Goal: Information Seeking & Learning: Understand process/instructions

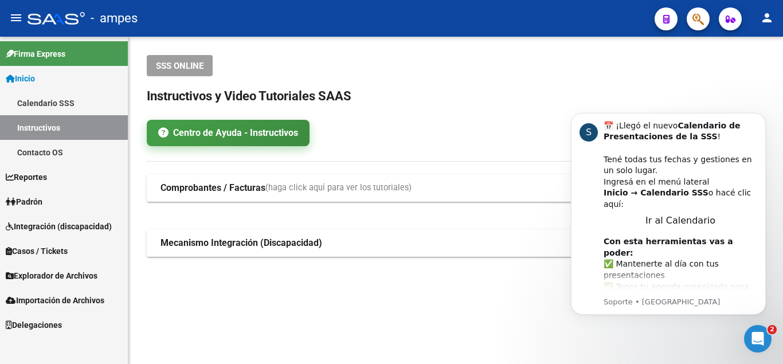
click at [264, 133] on link "Centro de Ayuda - Instructivos" at bounding box center [228, 133] width 163 height 26
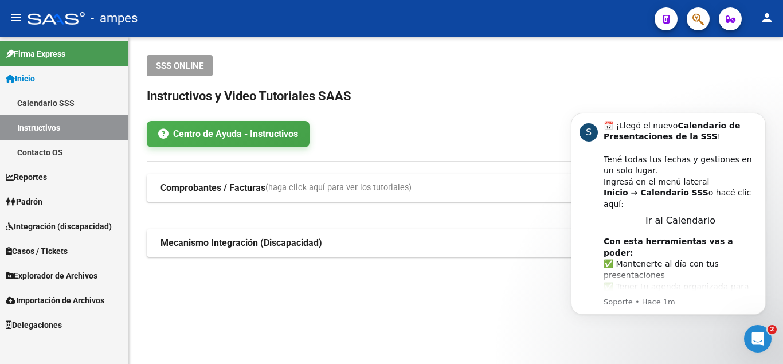
click at [378, 180] on mat-expansion-panel-header "Comprobantes / Facturas (haga click aquí para ver los tutoriales)" at bounding box center [456, 187] width 618 height 27
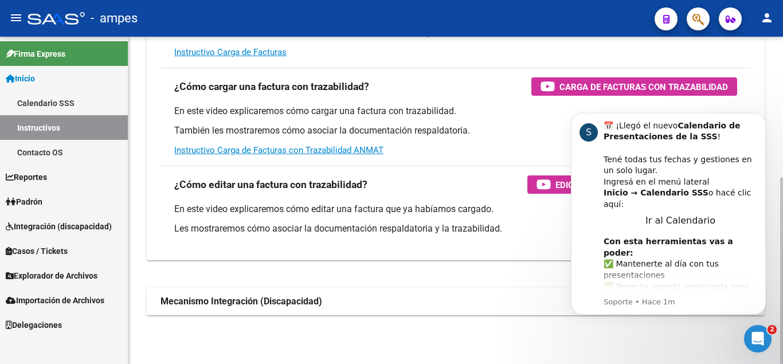
scroll to position [247, 0]
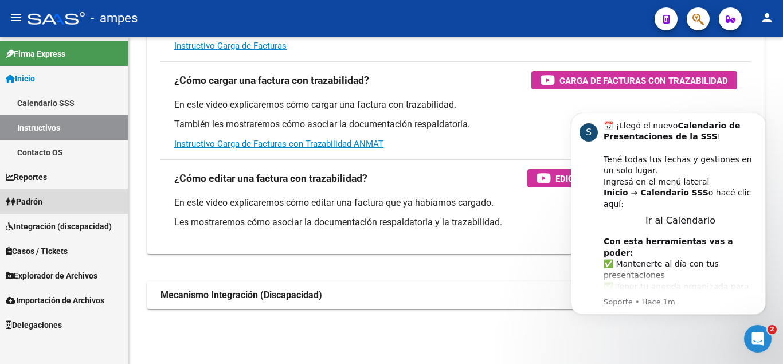
click at [74, 206] on link "Padrón" at bounding box center [64, 201] width 128 height 25
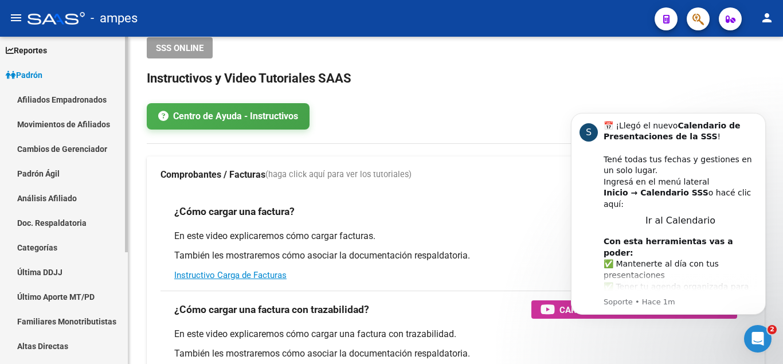
scroll to position [0, 0]
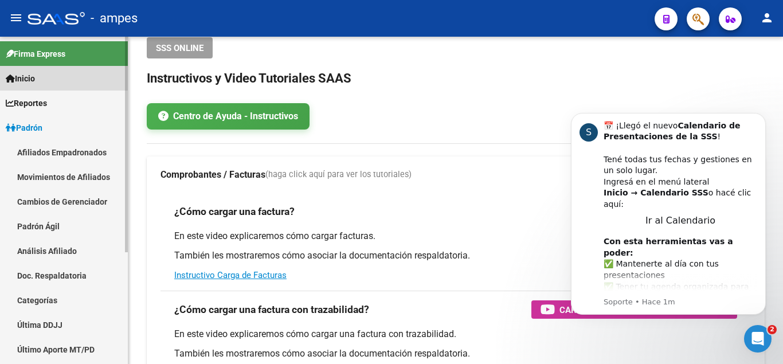
click at [60, 78] on link "Inicio" at bounding box center [64, 78] width 128 height 25
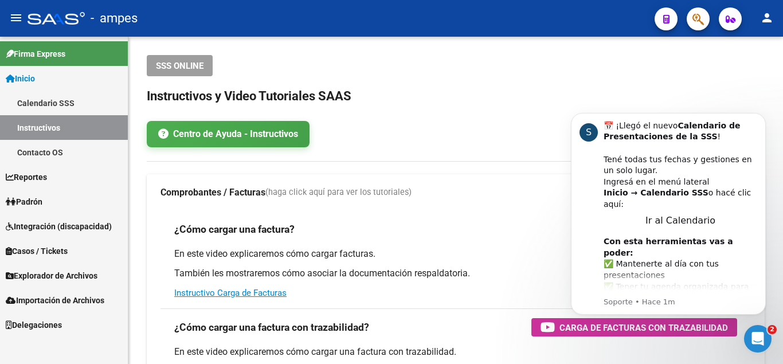
click at [66, 128] on link "Instructivos" at bounding box center [64, 127] width 128 height 25
click at [766, 13] on mat-icon "person" at bounding box center [767, 18] width 14 height 14
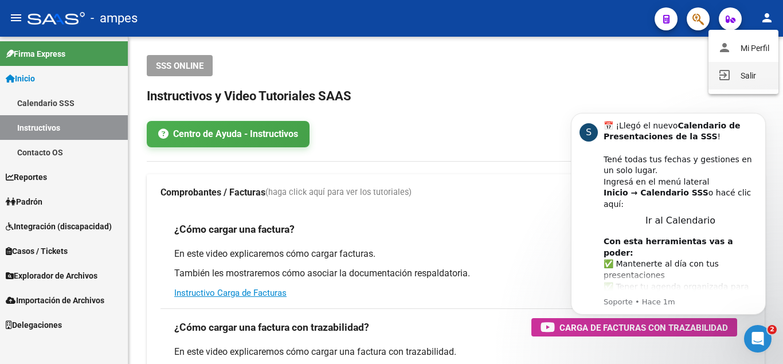
click at [754, 85] on button "exit_to_app Salir" at bounding box center [743, 75] width 70 height 27
